Goal: Navigation & Orientation: Understand site structure

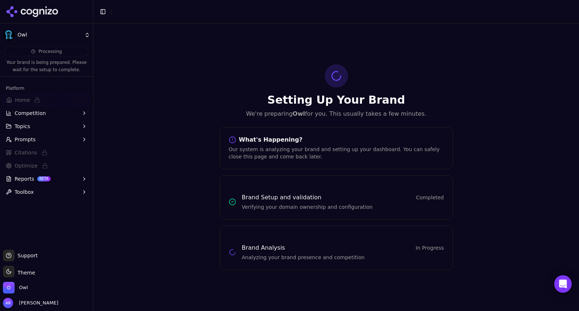
click at [48, 111] on button "Competition" at bounding box center [46, 113] width 87 height 12
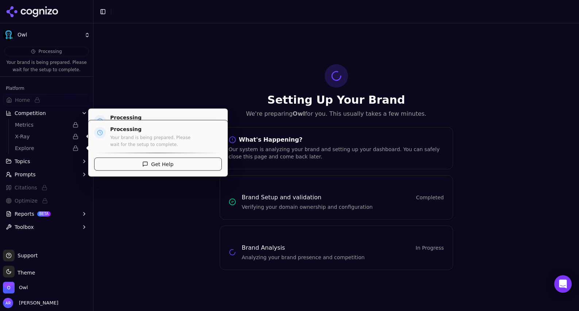
click at [24, 164] on span "Topics" at bounding box center [23, 161] width 16 height 7
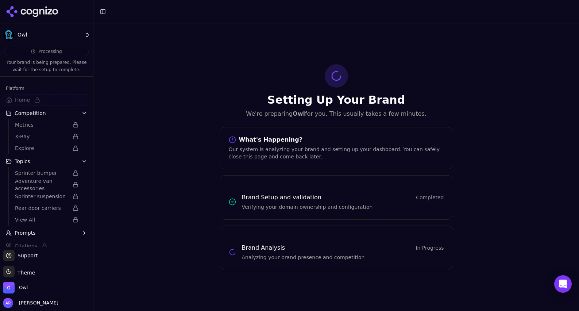
click at [24, 228] on button "Prompts" at bounding box center [46, 233] width 87 height 12
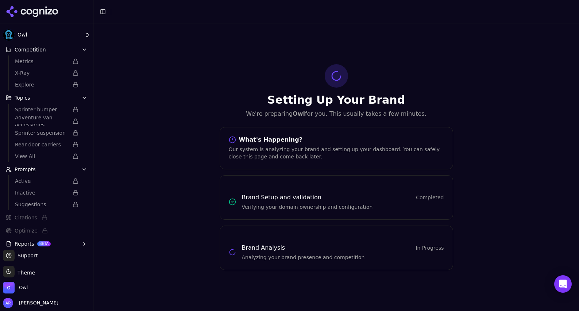
scroll to position [83, 0]
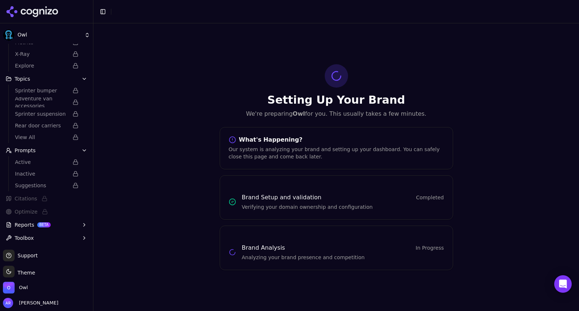
click at [18, 225] on span "Reports" at bounding box center [25, 224] width 20 height 7
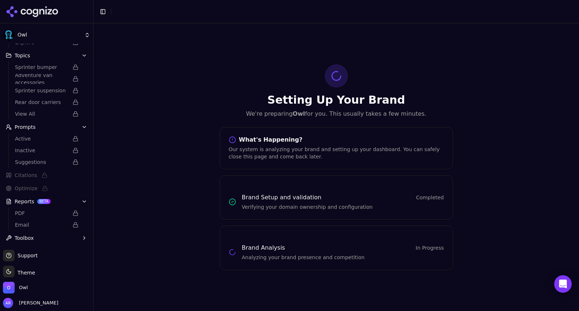
click at [18, 238] on span "Toolbox" at bounding box center [24, 237] width 19 height 7
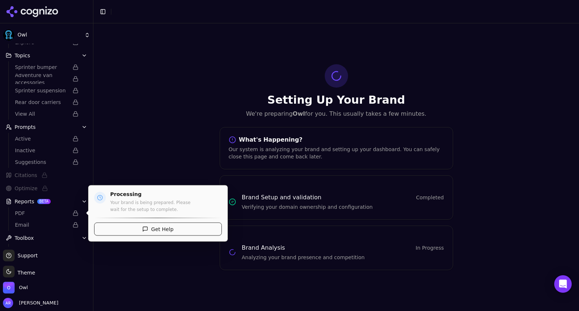
scroll to position [129, 0]
